Goal: Information Seeking & Learning: Learn about a topic

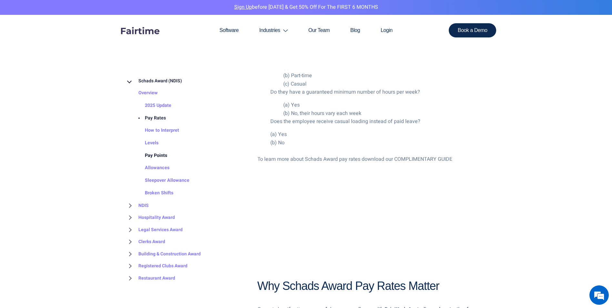
click at [150, 154] on link "Pay Points" at bounding box center [149, 155] width 35 height 13
